Goal: Find specific fact: Find contact information

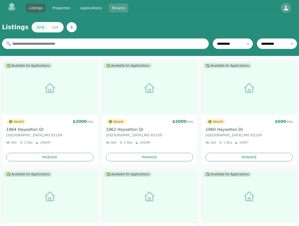
click at [113, 6] on link "Tenants" at bounding box center [119, 8] width 20 height 9
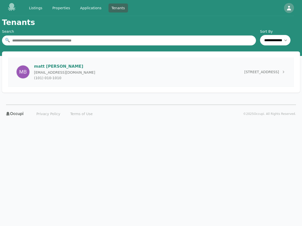
click at [103, 76] on div "[PERSON_NAME] [EMAIL_ADDRESS][DOMAIN_NAME] (101) 010-[GEOGRAPHIC_DATA][STREET_A…" at bounding box center [151, 72] width 286 height 29
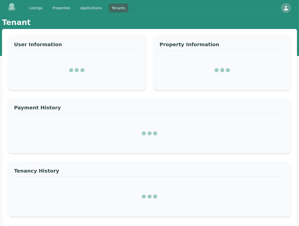
select select "*"
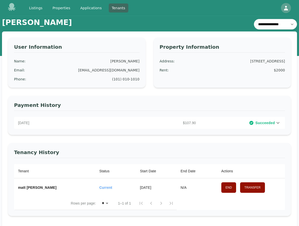
click at [97, 69] on div "[EMAIL_ADDRESS][DOMAIN_NAME]" at bounding box center [108, 70] width 61 height 5
drag, startPoint x: 97, startPoint y: 69, endPoint x: 133, endPoint y: 70, distance: 36.3
click at [133, 69] on div "[EMAIL_ADDRESS][DOMAIN_NAME]" at bounding box center [108, 70] width 61 height 5
copy div "[EMAIL_ADDRESS][DOMAIN_NAME]"
